Goal: Answer question/provide support: Answer question/provide support

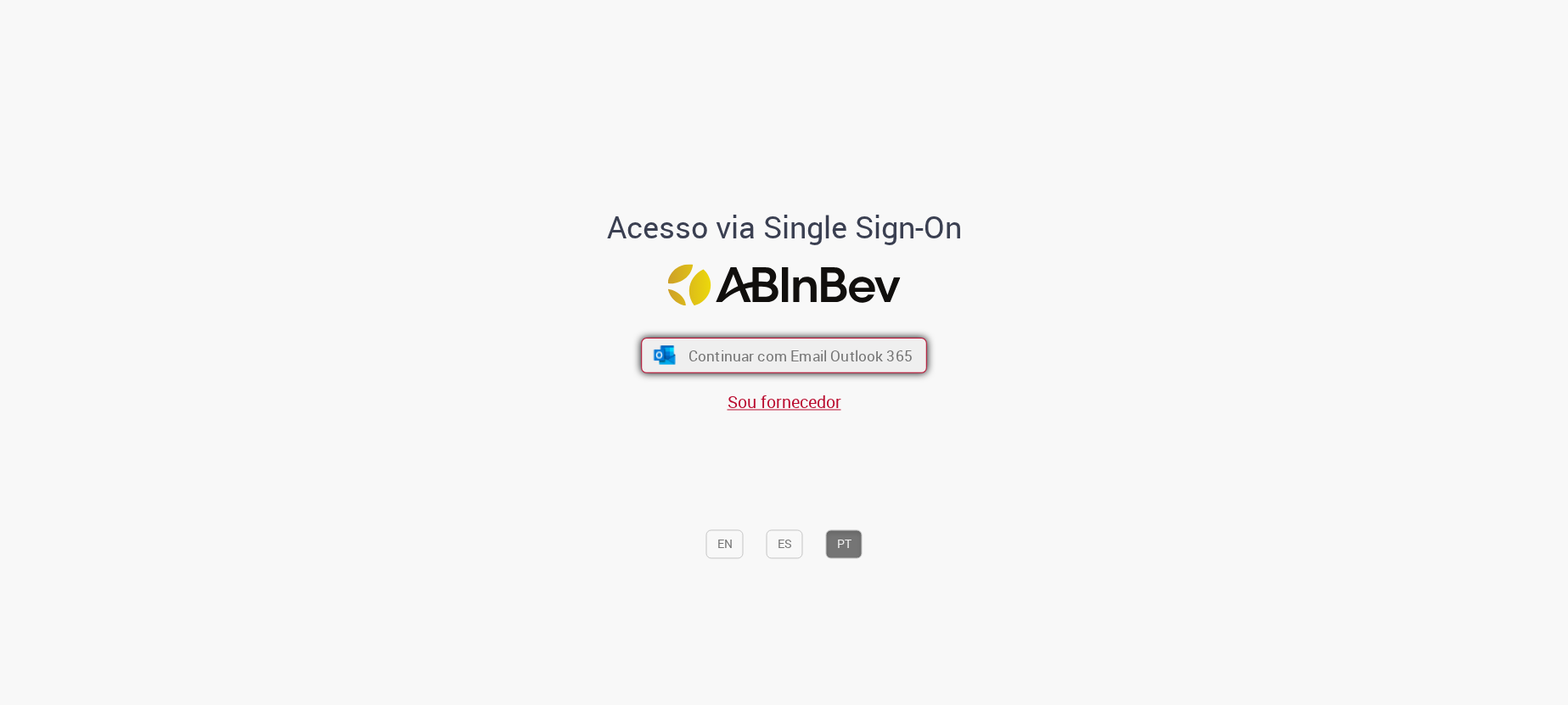
click at [780, 357] on span "Continuar com Email Outlook 365" at bounding box center [800, 355] width 224 height 20
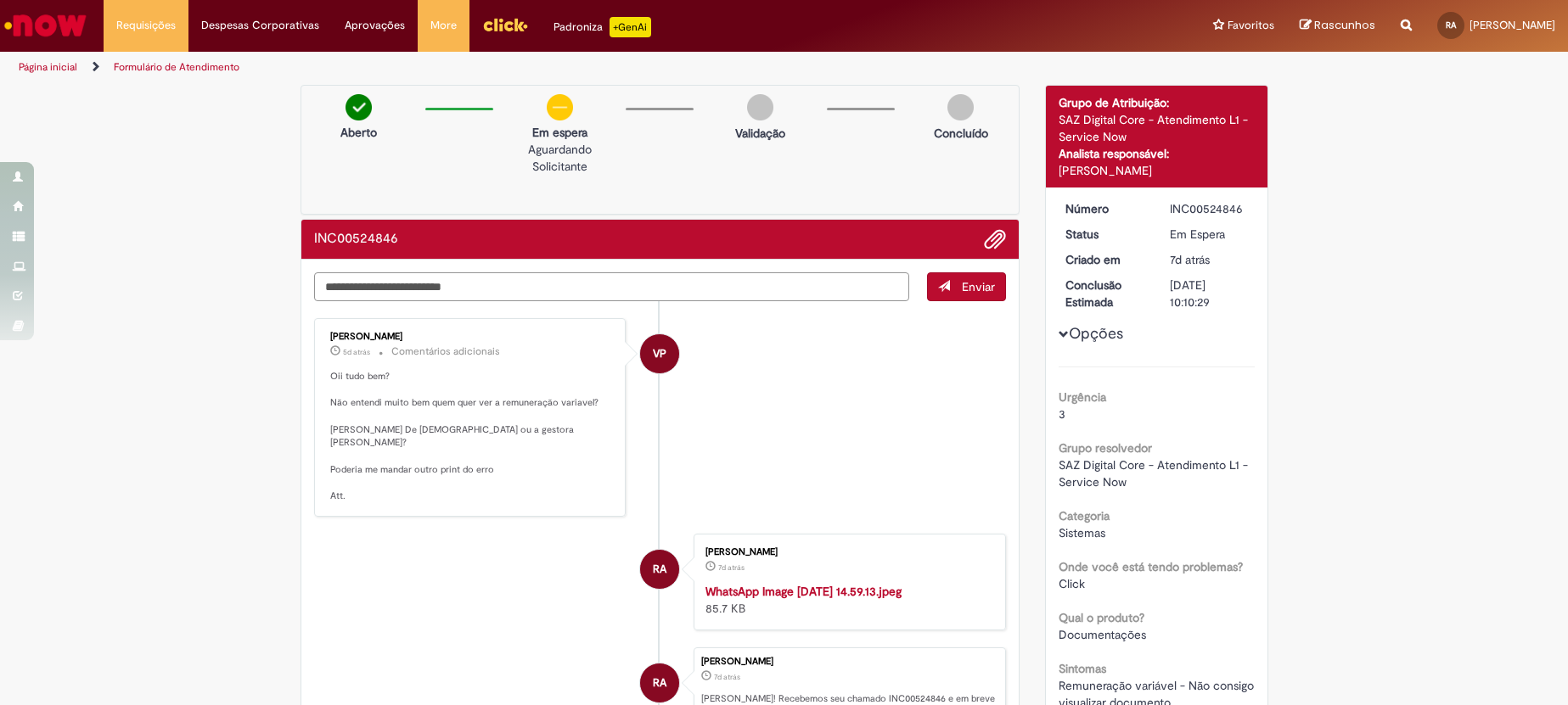
click at [396, 291] on textarea "Digite sua mensagem aqui..." at bounding box center [611, 286] width 595 height 29
type textarea "**********"
click at [978, 284] on span "Enviar" at bounding box center [978, 287] width 33 height 15
